Goal: Task Accomplishment & Management: Use online tool/utility

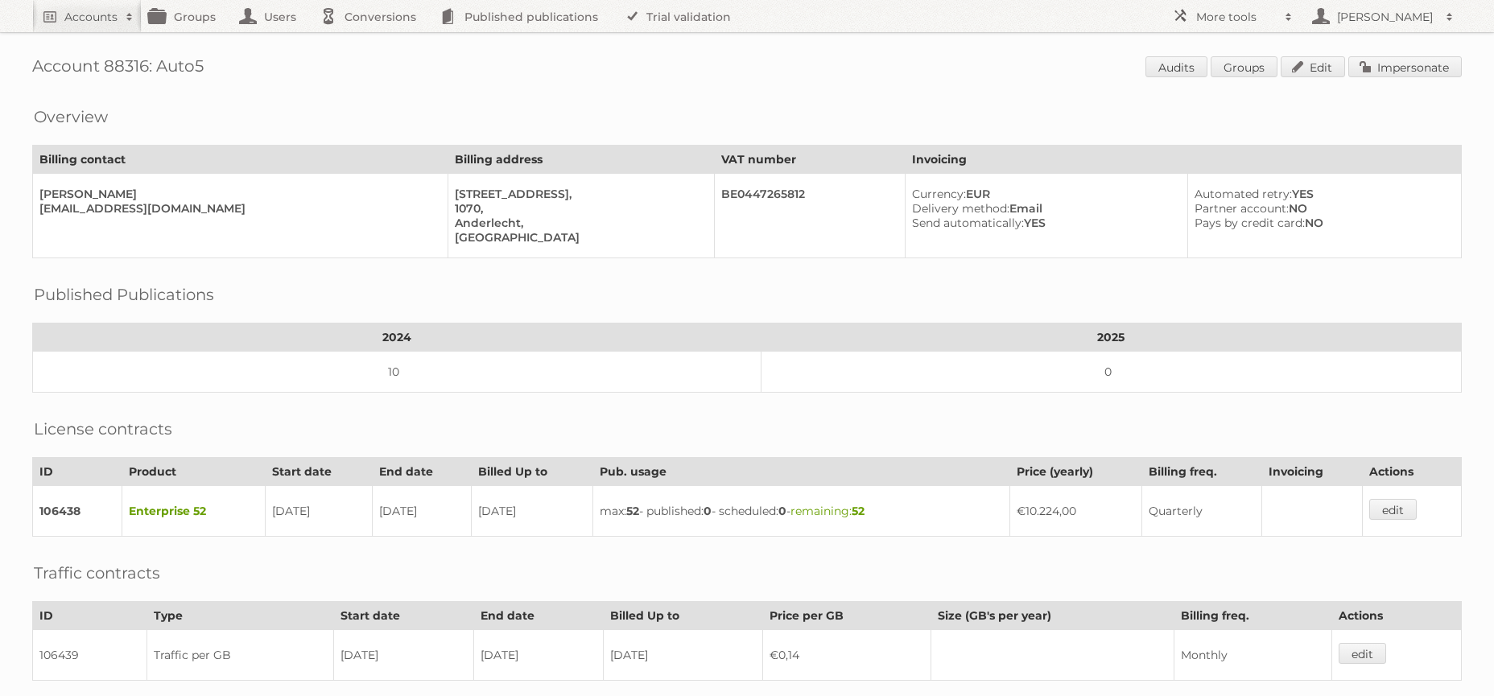
scroll to position [241, 0]
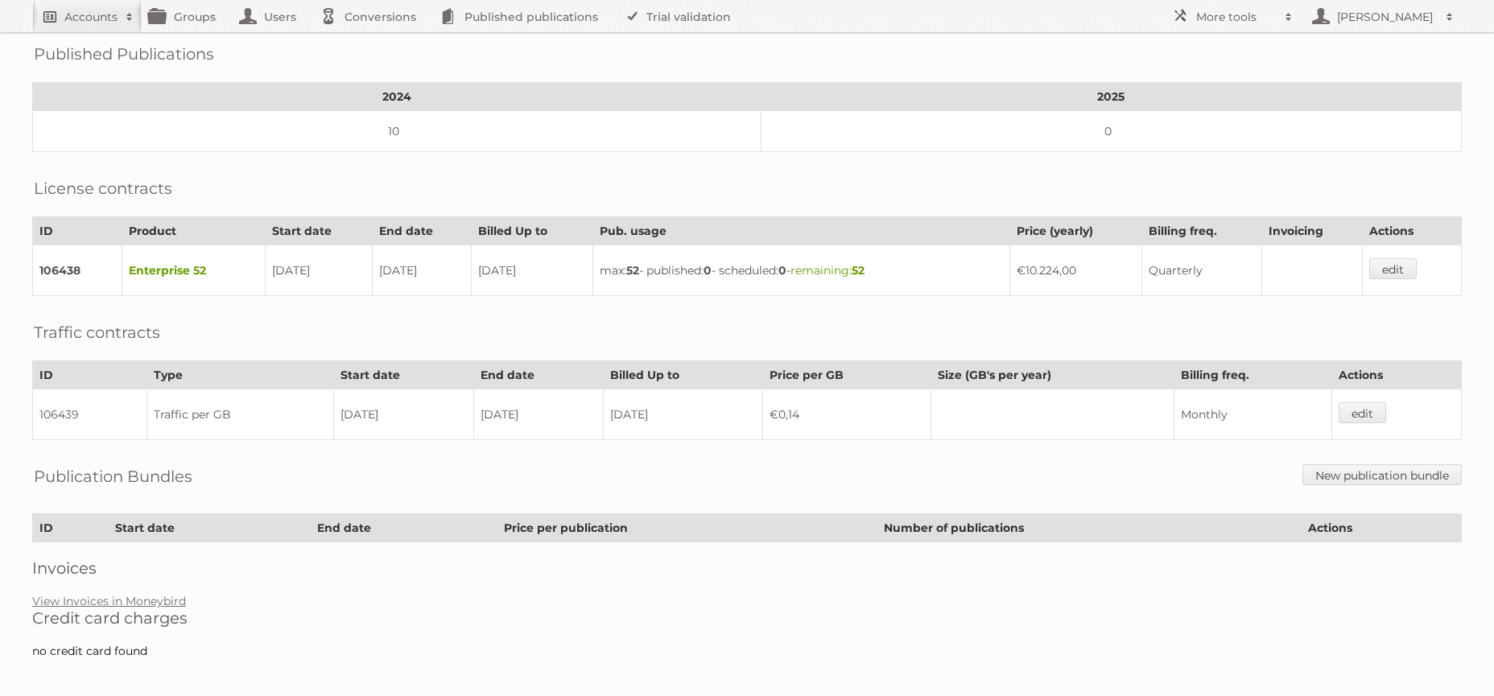
click at [72, 24] on h2 "Accounts" at bounding box center [90, 17] width 53 height 16
type input"] "copaco"
click at [371, 41] on input "Search" at bounding box center [383, 53] width 24 height 24
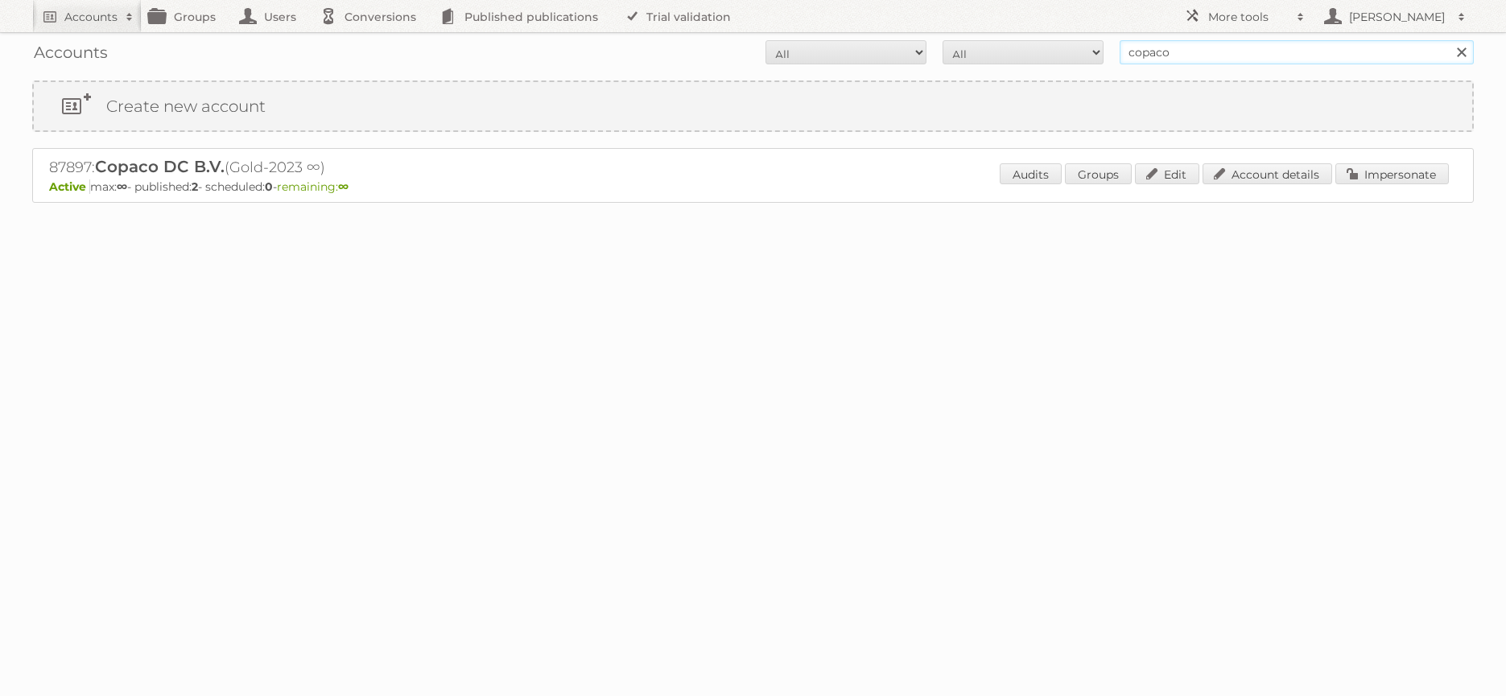
click at [1303, 49] on input "copaco" at bounding box center [1297, 52] width 354 height 24
type input "[PERSON_NAME]"
click at [1449, 40] on input "Search" at bounding box center [1461, 52] width 24 height 24
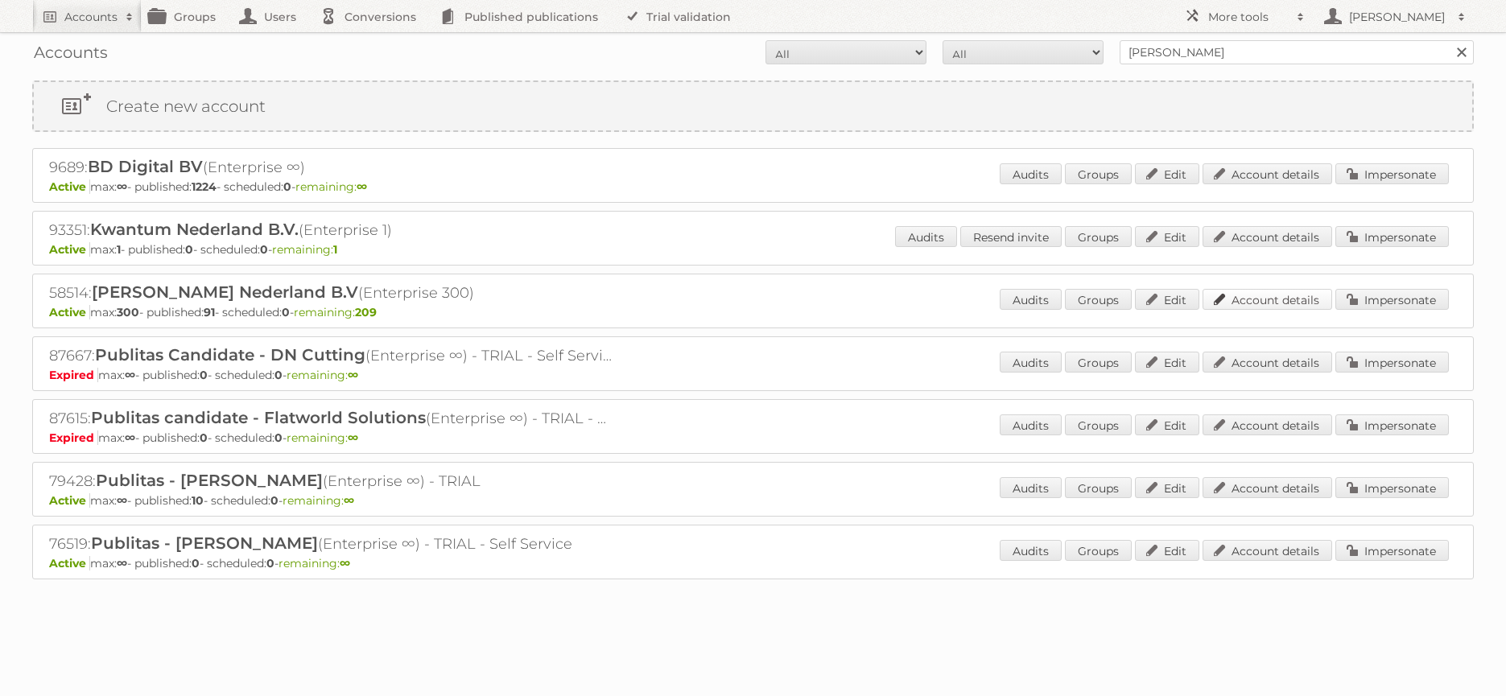
click at [1247, 301] on link "Account details" at bounding box center [1267, 299] width 130 height 21
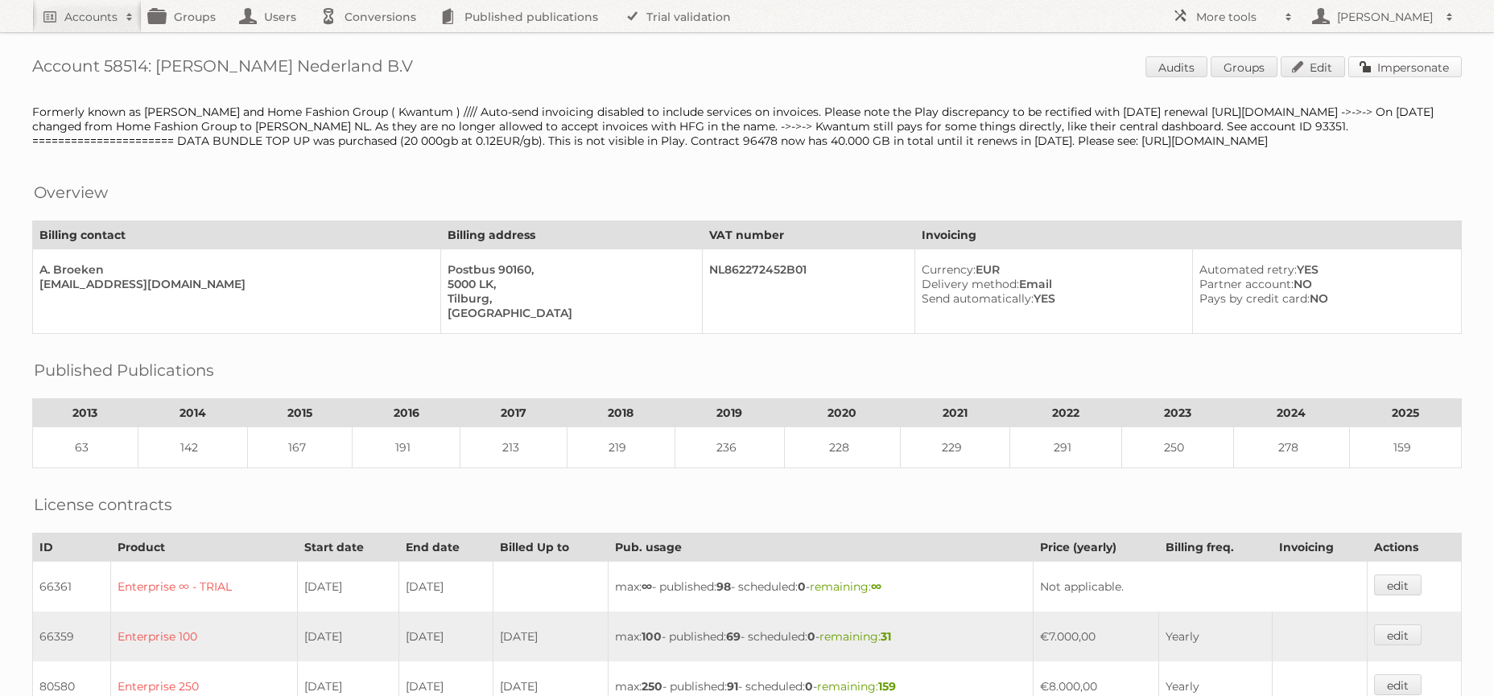
click at [1403, 59] on link "Impersonate" at bounding box center [1404, 66] width 113 height 21
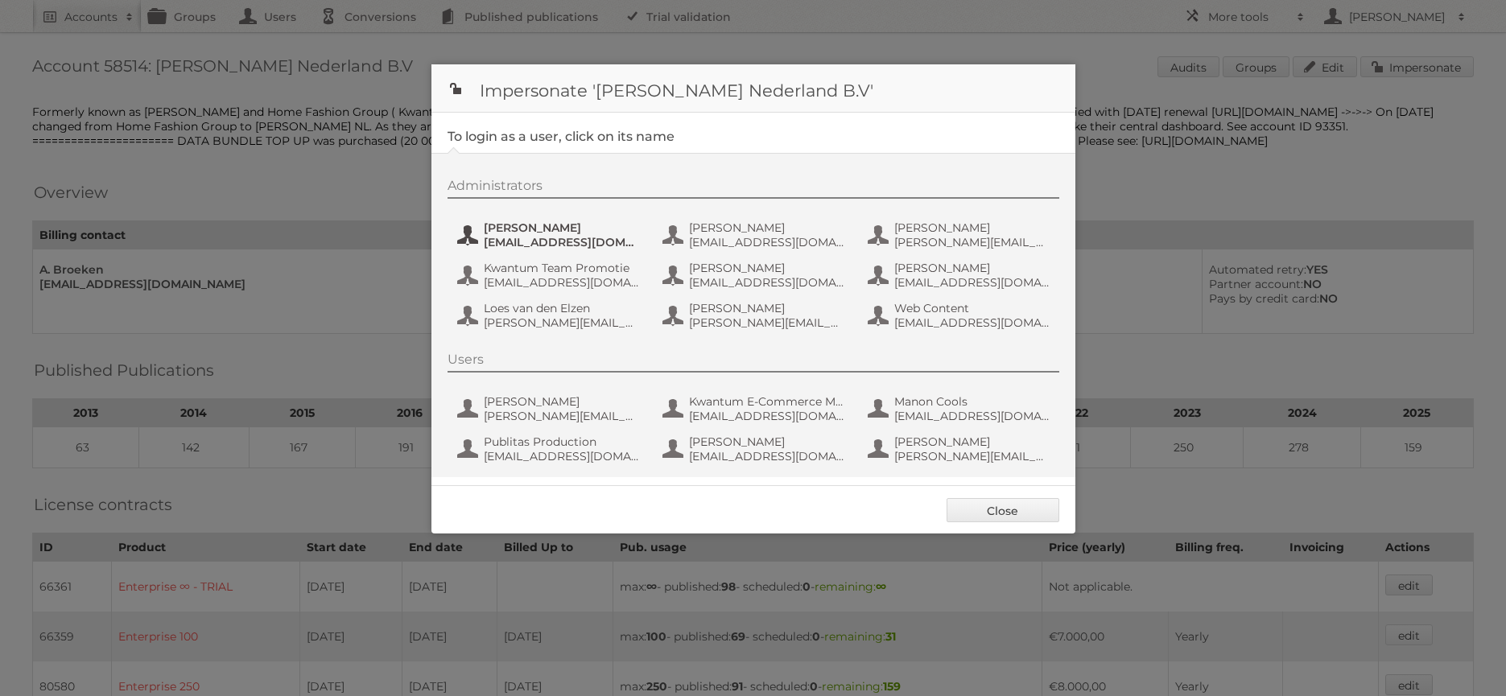
click at [532, 238] on span "[EMAIL_ADDRESS][DOMAIN_NAME]" at bounding box center [562, 242] width 156 height 14
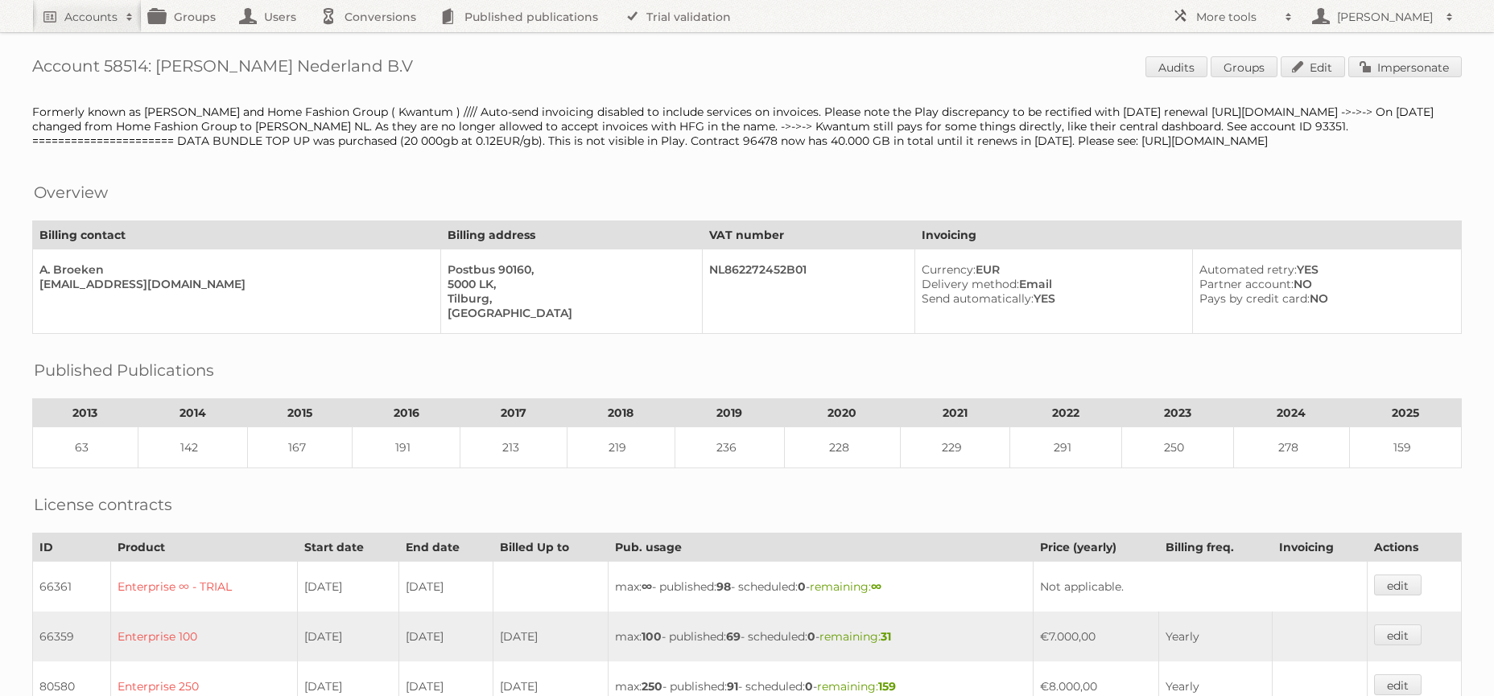
scroll to position [591, 0]
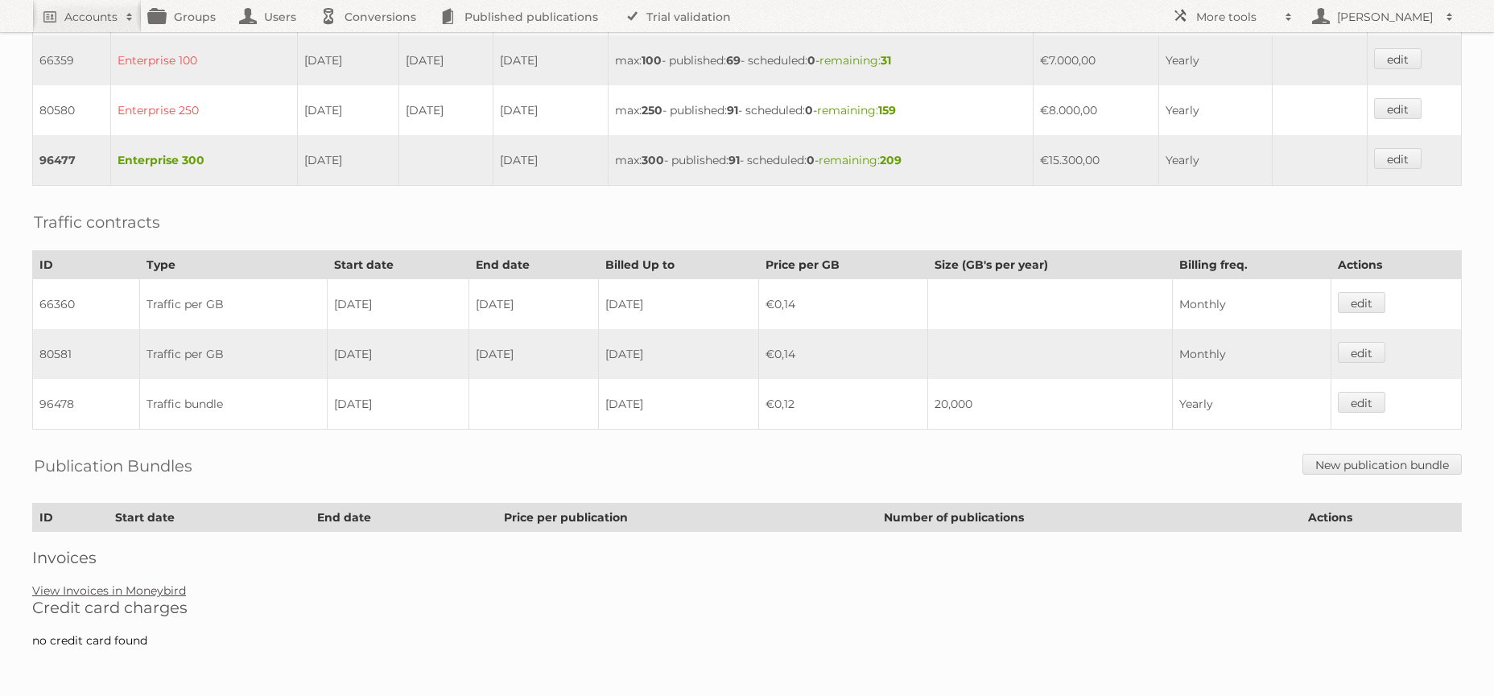
click at [118, 588] on link "View Invoices in Moneybird" at bounding box center [109, 591] width 154 height 14
